Goal: Entertainment & Leisure: Consume media (video, audio)

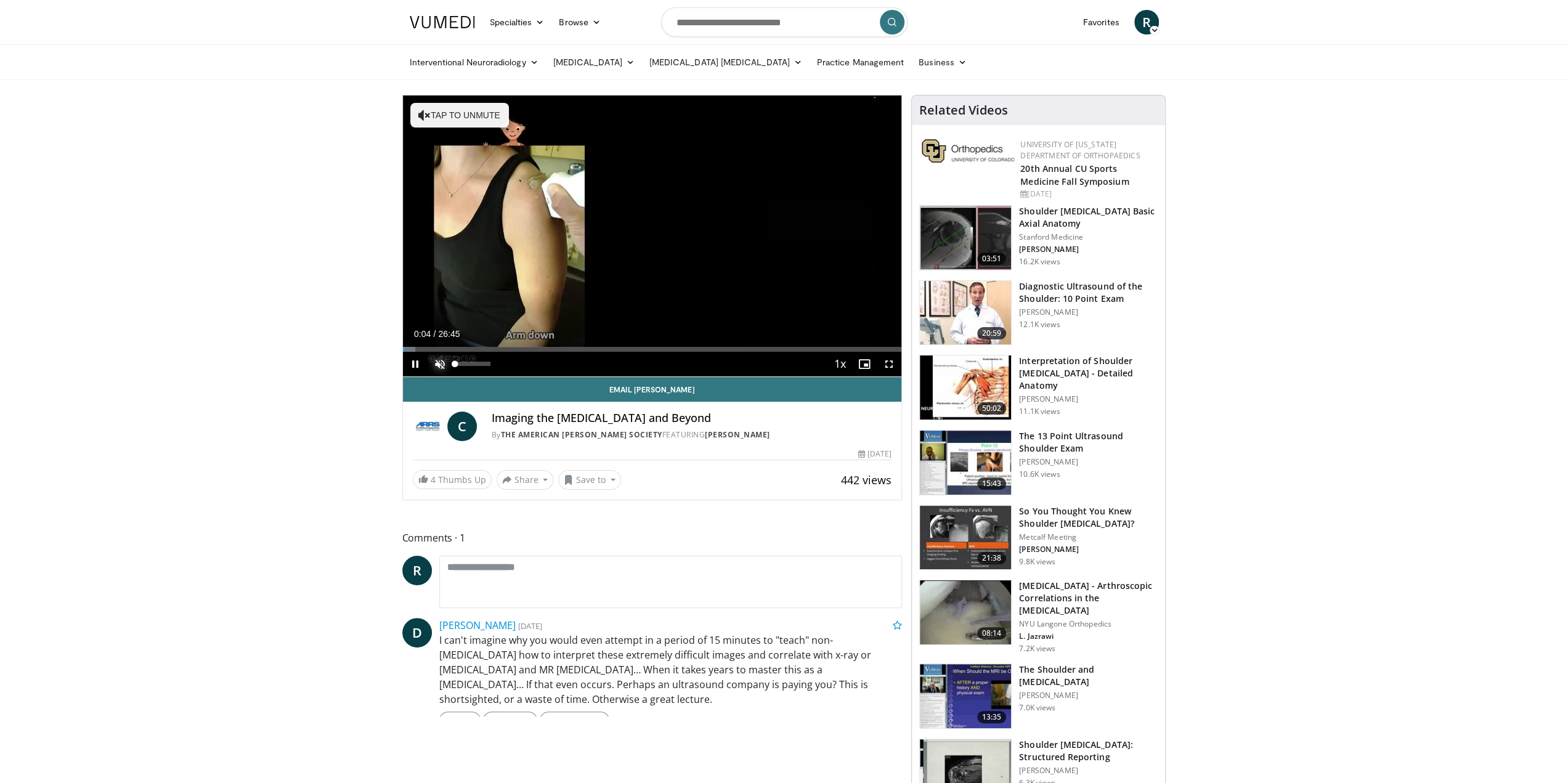
click at [442, 364] on span "Video Player" at bounding box center [440, 364] width 25 height 25
click at [404, 349] on div "Progress Bar" at bounding box center [405, 349] width 1 height 5
click at [502, 348] on div "Progress Bar" at bounding box center [503, 349] width 1 height 5
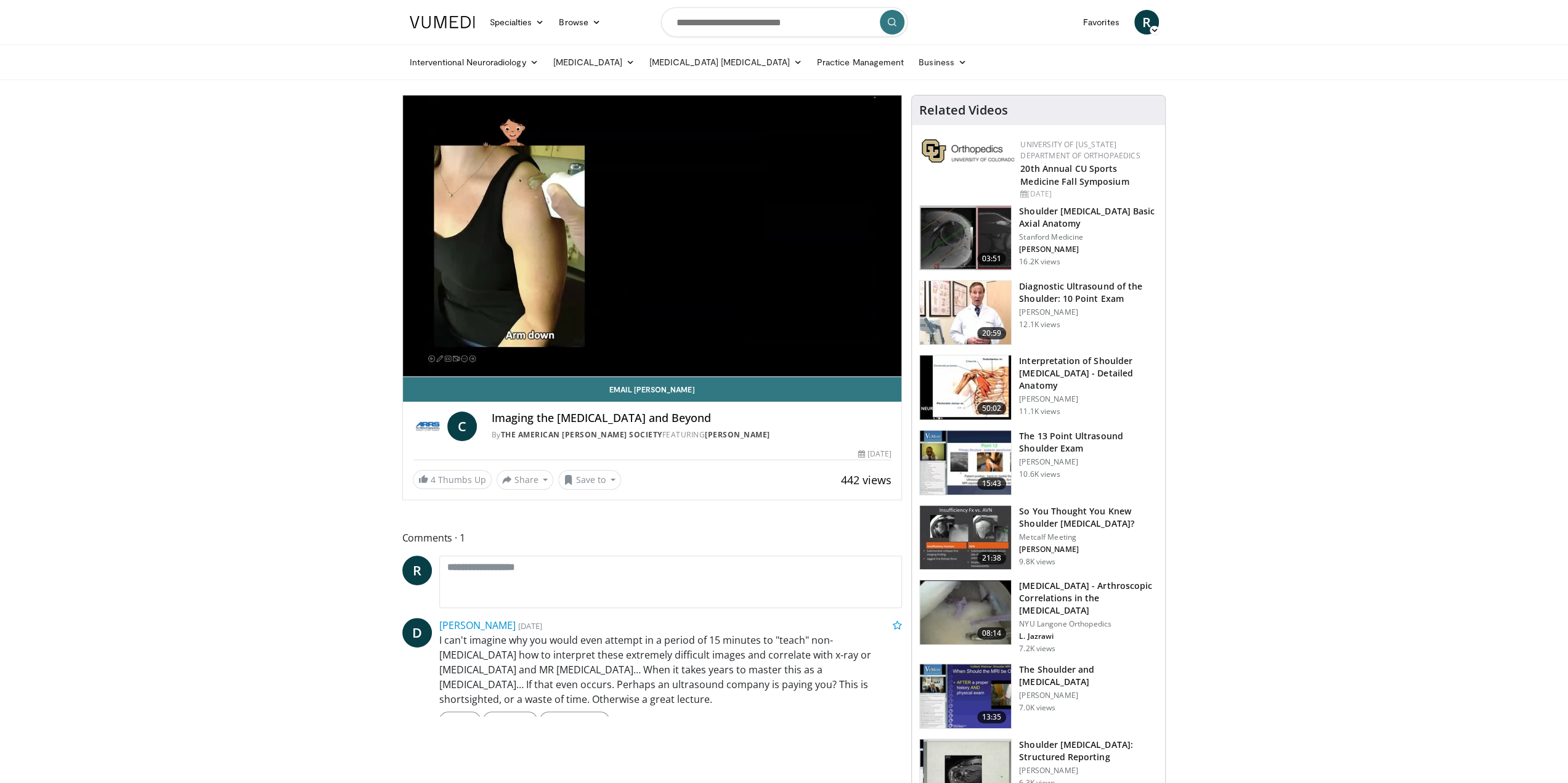
click at [544, 347] on div "10 seconds Tap to unmute" at bounding box center [652, 236] width 499 height 281
click at [413, 360] on span "Video Player" at bounding box center [415, 364] width 25 height 25
click at [661, 345] on div "Loaded : 26.12% 05:51 13:54" at bounding box center [652, 346] width 499 height 12
click at [686, 347] on div "Progress Bar" at bounding box center [687, 349] width 1 height 5
click at [742, 347] on div "Progress Bar" at bounding box center [742, 349] width 1 height 5
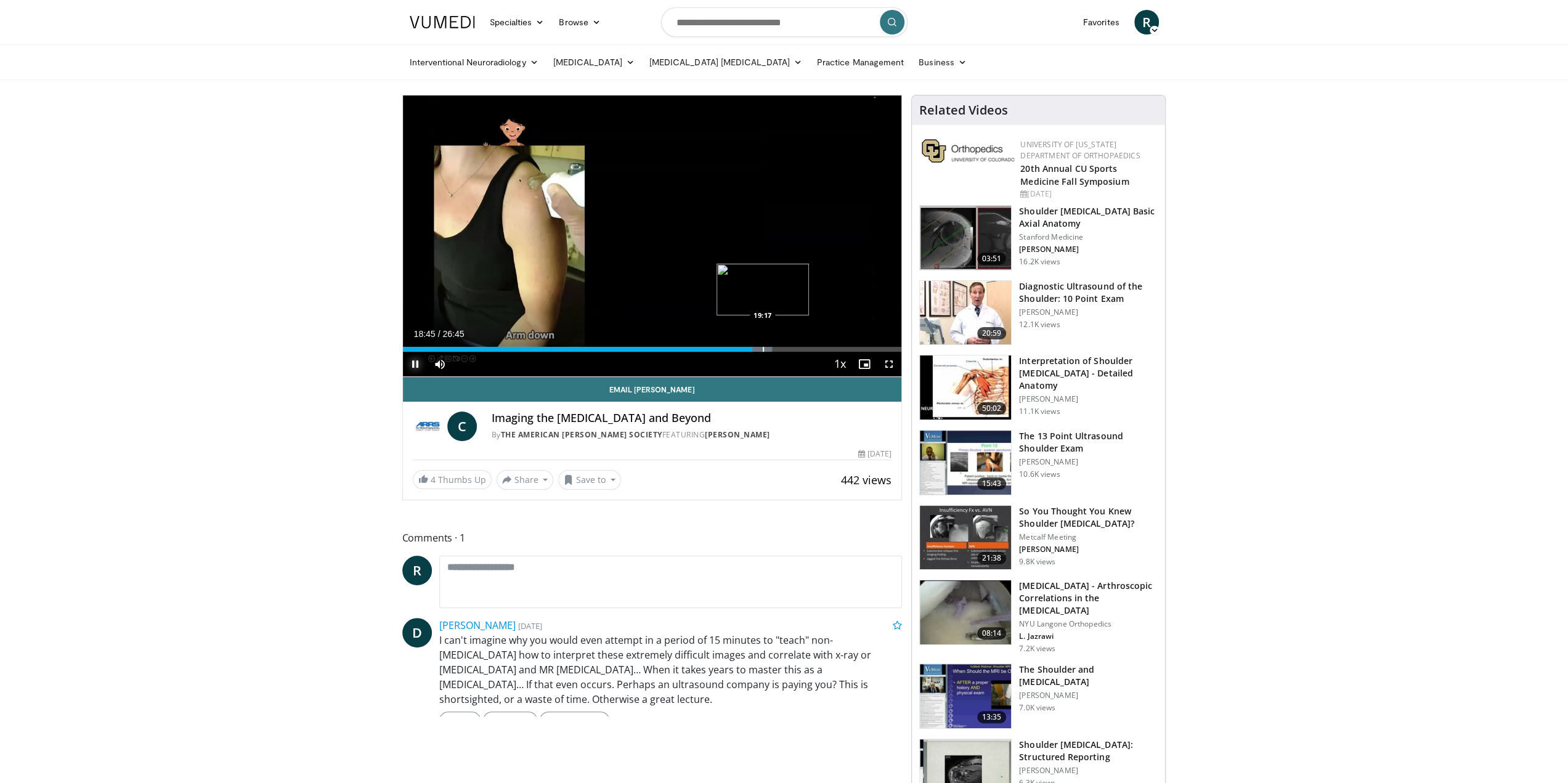
click at [763, 347] on div "Progress Bar" at bounding box center [763, 349] width 1 height 5
click at [774, 347] on div "Progress Bar" at bounding box center [774, 349] width 1 height 5
click at [829, 348] on div "Progress Bar" at bounding box center [830, 349] width 1 height 5
click at [853, 348] on div "Progress Bar" at bounding box center [853, 349] width 1 height 5
click at [411, 363] on span "Video Player" at bounding box center [415, 364] width 25 height 25
